Goal: Task Accomplishment & Management: Use online tool/utility

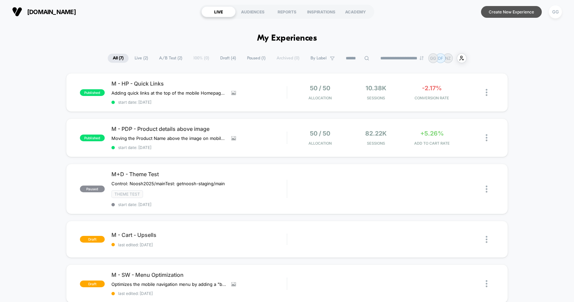
click at [515, 14] on button "Create New Experience" at bounding box center [511, 12] width 61 height 12
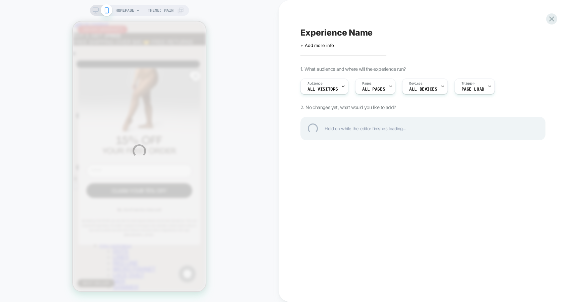
scroll to position [0, 244]
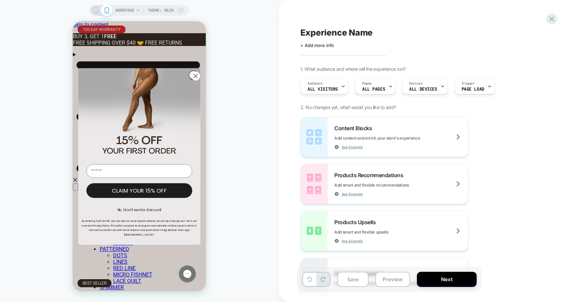
click at [323, 34] on span "Experience Name" at bounding box center [336, 33] width 72 height 10
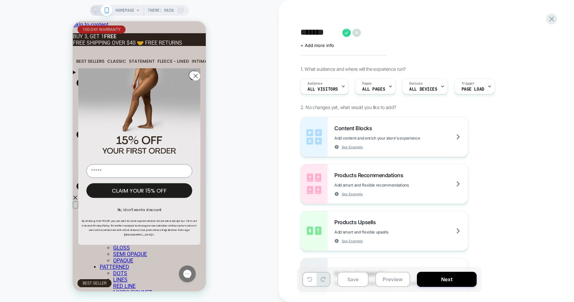
scroll to position [0, 367]
type textarea "*"
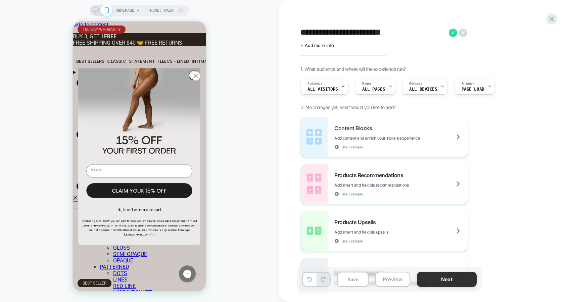
type textarea "**********"
click at [432, 275] on button "Next" at bounding box center [447, 279] width 60 height 15
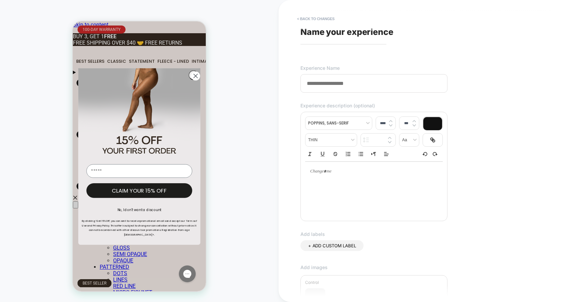
scroll to position [0, 244]
click at [298, 20] on button "< Back to changes" at bounding box center [316, 18] width 44 height 11
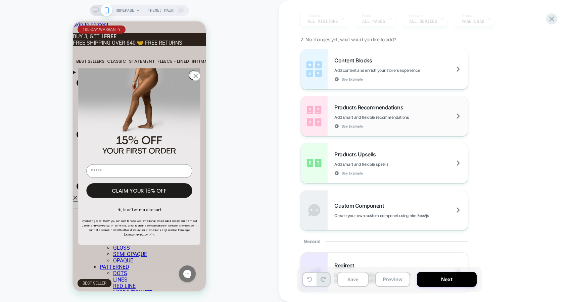
scroll to position [70, 0]
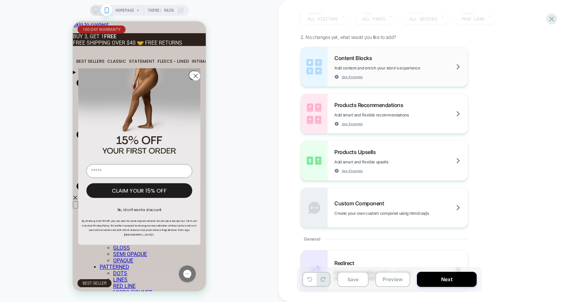
click at [397, 72] on div "Content Blocks Add content and enrich your store's experience See Example" at bounding box center [401, 67] width 134 height 25
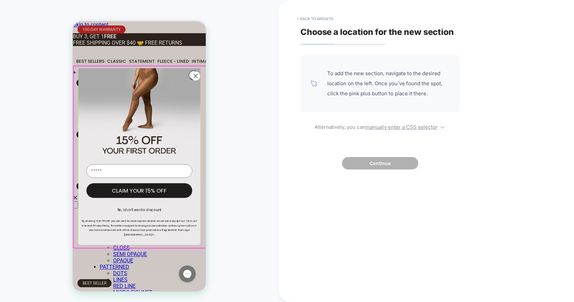
scroll to position [0, 367]
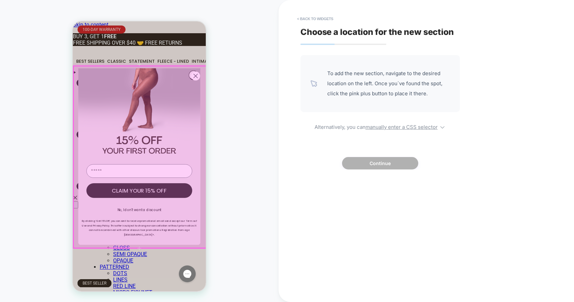
click at [191, 79] on div at bounding box center [140, 157] width 133 height 182
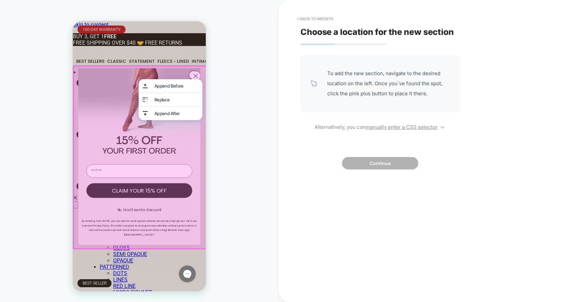
click at [227, 91] on div "HOMEPAGE Theme: MAIN" at bounding box center [139, 151] width 279 height 289
click at [123, 57] on div "Close dialog CLAIM YOUR 15% OFF No, I don't want a discount By clicking ‘Get 15…" at bounding box center [139, 156] width 133 height 270
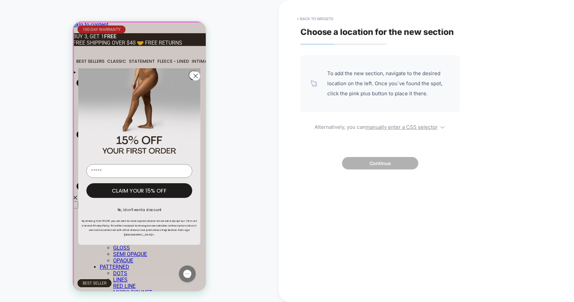
click at [199, 64] on div "Close dialog CLAIM YOUR 15% OFF No, I don't want a discount By clicking ‘Get 15…" at bounding box center [139, 156] width 133 height 270
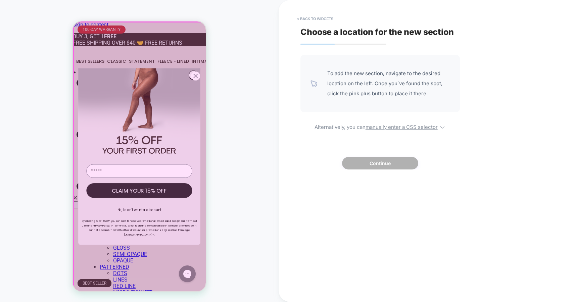
click at [199, 63] on div "Close dialog CLAIM YOUR 15% OFF No, I don't want a discount By clicking ‘Get 15…" at bounding box center [139, 156] width 133 height 270
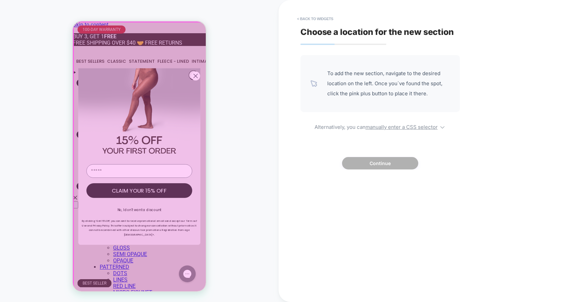
scroll to position [0, 122]
click at [197, 64] on div at bounding box center [140, 157] width 133 height 270
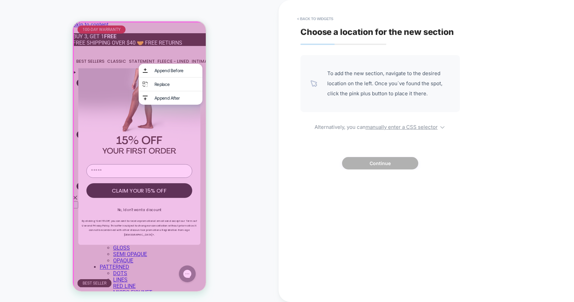
click at [266, 100] on div "HOMEPAGE Theme: MAIN" at bounding box center [139, 151] width 279 height 289
click at [386, 89] on span "To add the new section, navigate to the desired location on the left. Once you`…" at bounding box center [388, 83] width 123 height 30
click at [389, 129] on u "manually enter a CSS selector" at bounding box center [402, 127] width 72 height 6
select select "*******"
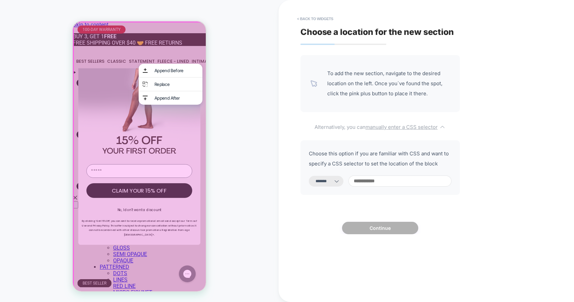
click at [389, 129] on u "manually enter a CSS selector" at bounding box center [402, 127] width 72 height 6
